Goal: Navigation & Orientation: Find specific page/section

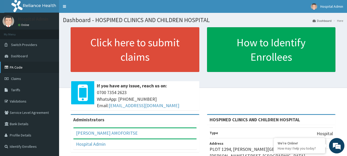
click at [35, 66] on link "PA Code" at bounding box center [29, 67] width 59 height 11
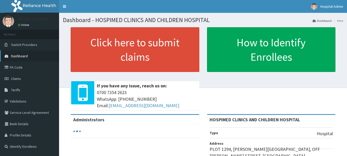
click at [47, 54] on link "Dashboard" at bounding box center [29, 55] width 59 height 11
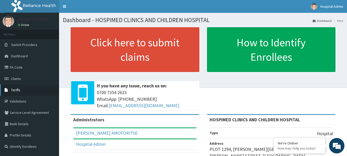
click at [41, 92] on link "Tariffs" at bounding box center [29, 89] width 59 height 11
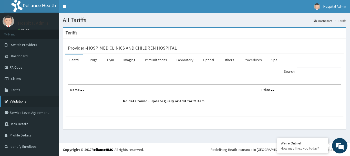
click at [37, 98] on link "Validations" at bounding box center [29, 100] width 59 height 11
